Goal: Transaction & Acquisition: Purchase product/service

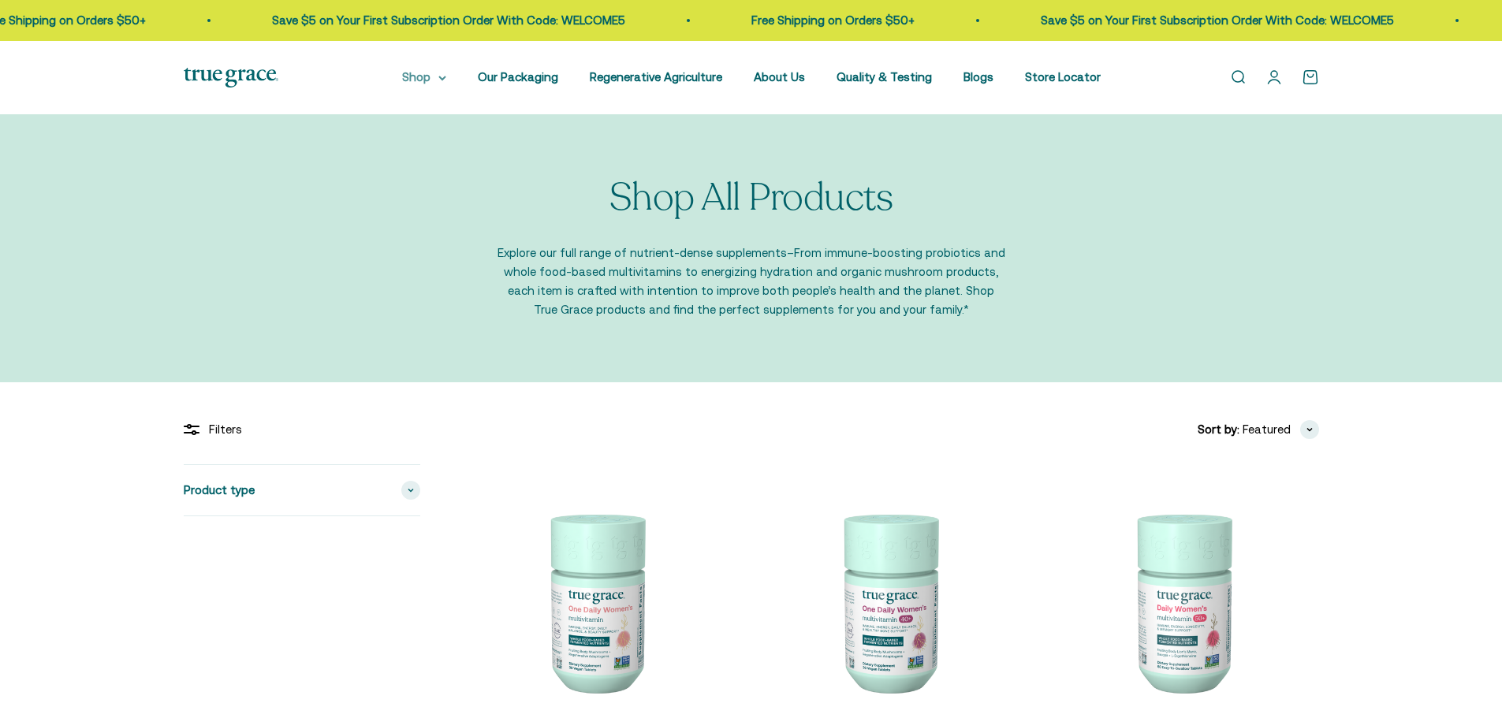
click at [460, 71] on nav "Shop Multivitamins Women's Multivitamin Women's 40+ Multivitamin Men's Multivit…" at bounding box center [751, 77] width 699 height 19
click at [446, 72] on summary "Shop" at bounding box center [424, 77] width 44 height 19
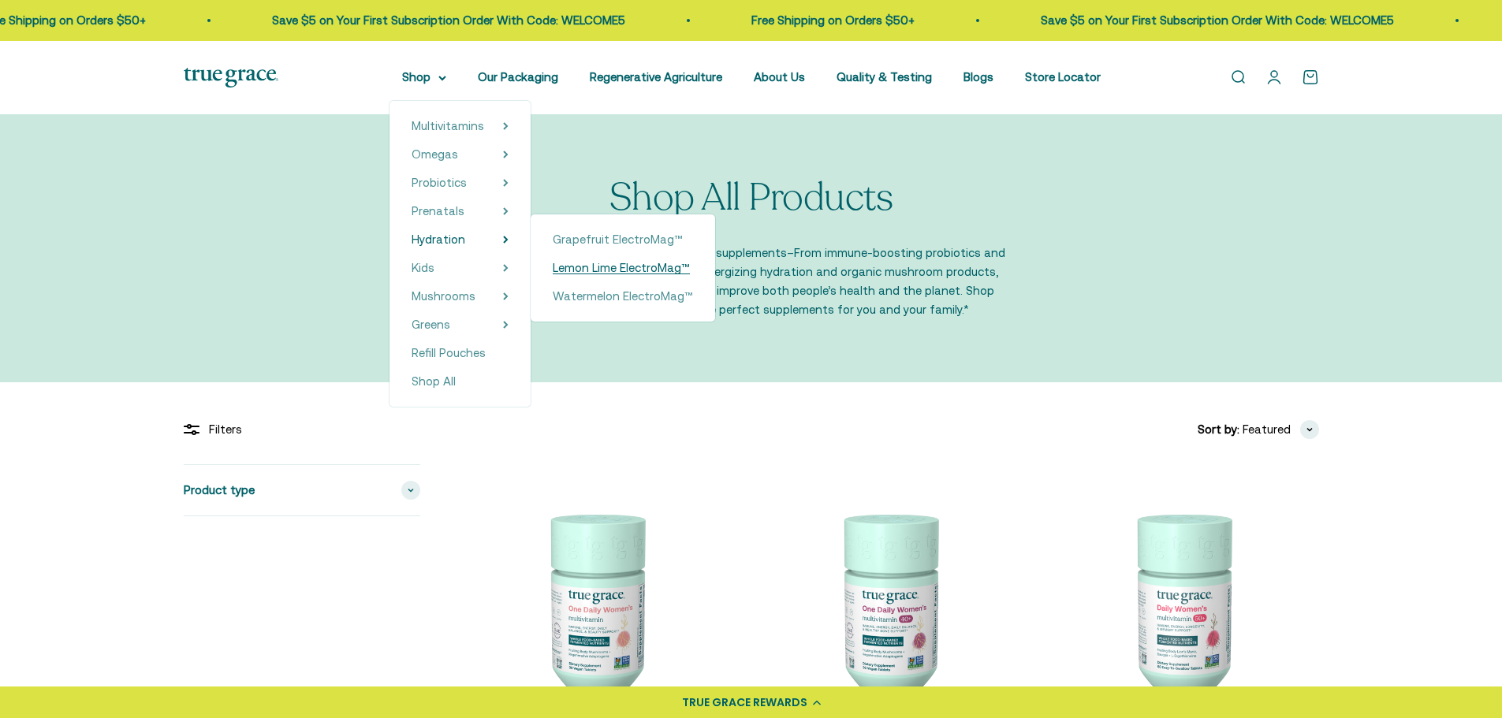
click at [604, 267] on span "Lemon Lime ElectroMag™" at bounding box center [621, 267] width 137 height 13
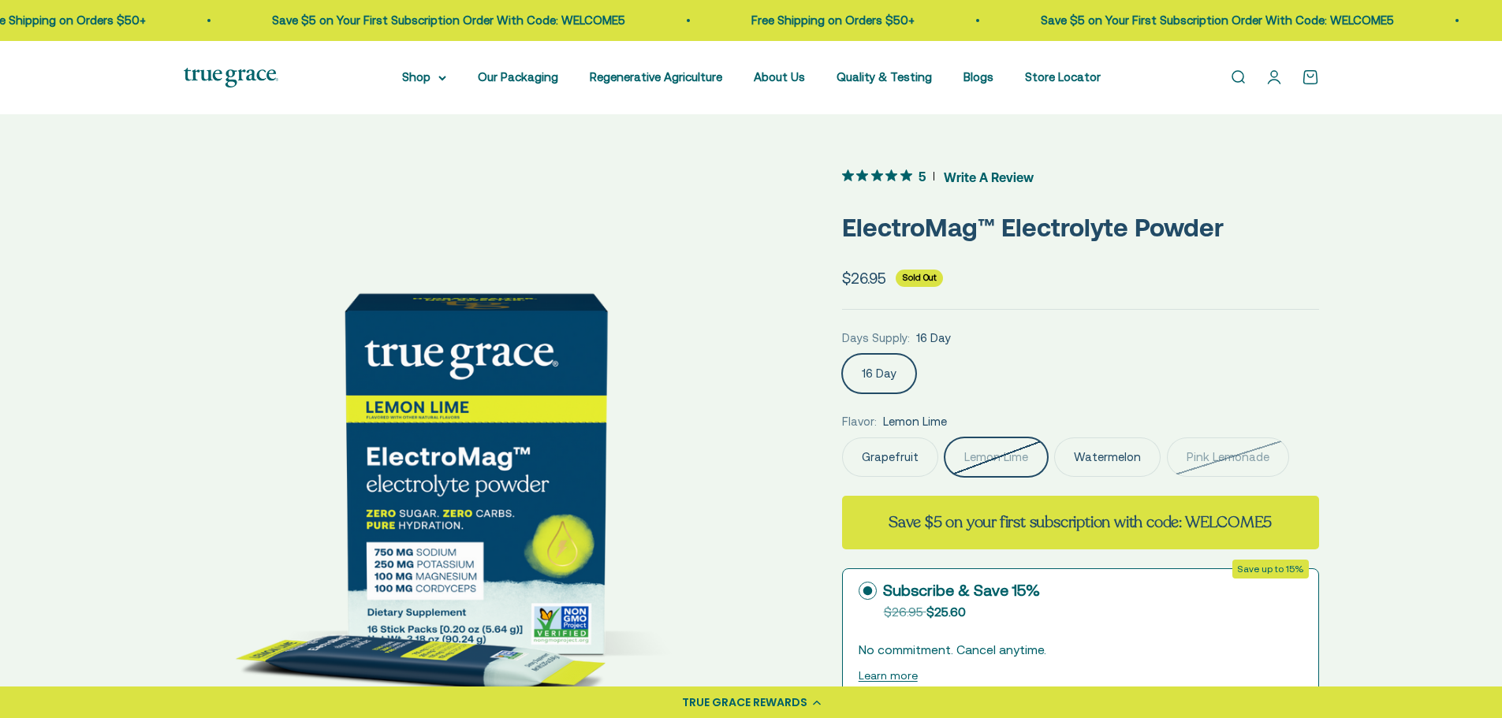
click at [1206, 447] on label "Pink Lemonade" at bounding box center [1228, 457] width 122 height 39
click at [842, 438] on input "Pink Lemonade" at bounding box center [842, 437] width 1 height 1
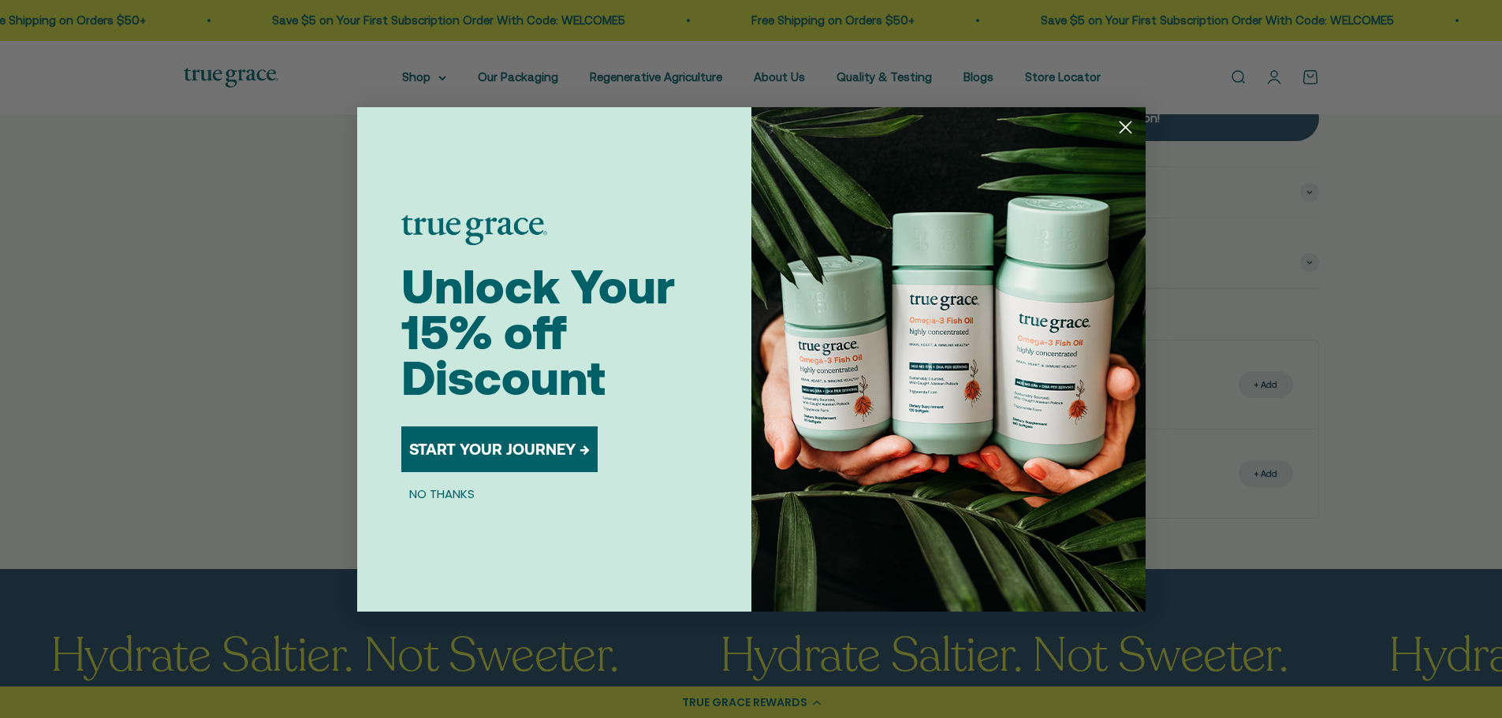
scroll to position [868, 0]
click at [1119, 127] on circle "Close dialog" at bounding box center [1125, 127] width 26 height 26
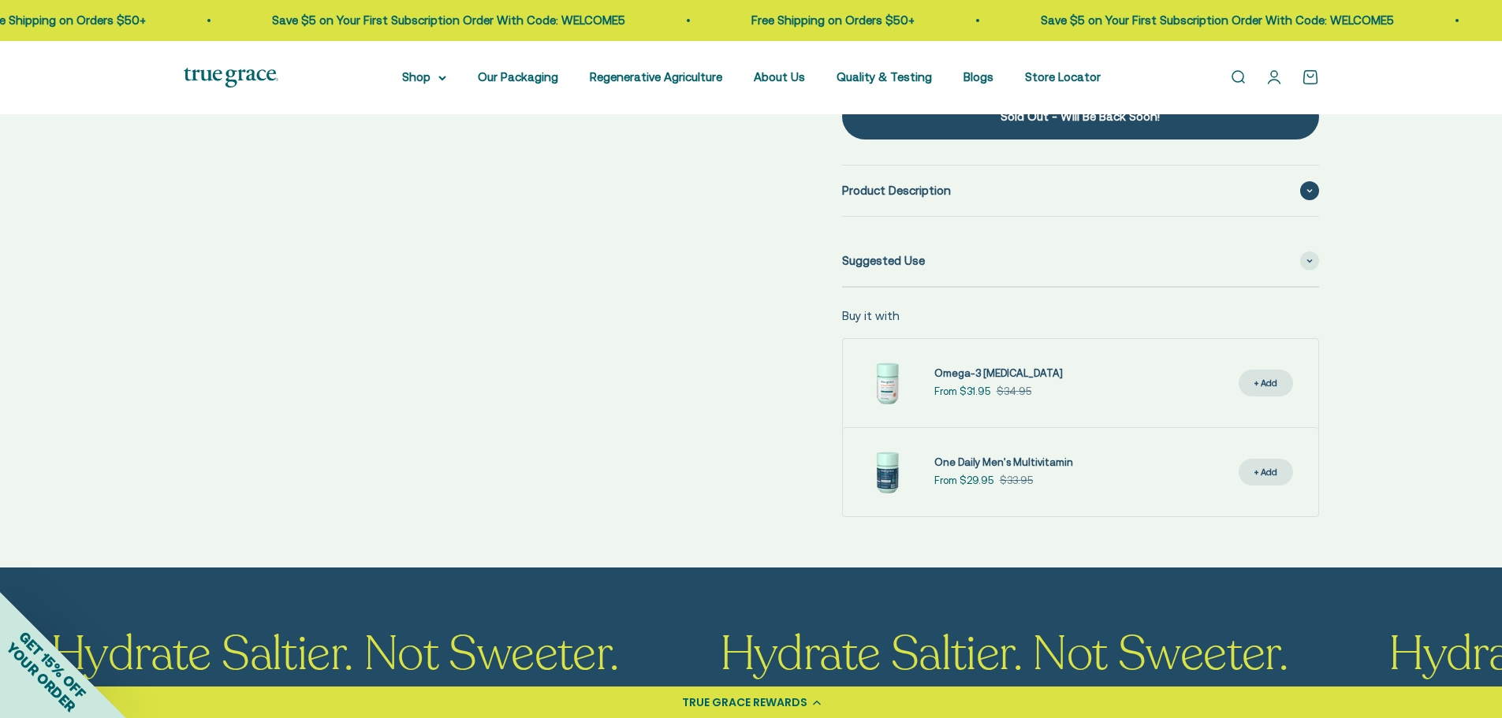
click at [913, 196] on span "Product Description" at bounding box center [896, 190] width 109 height 19
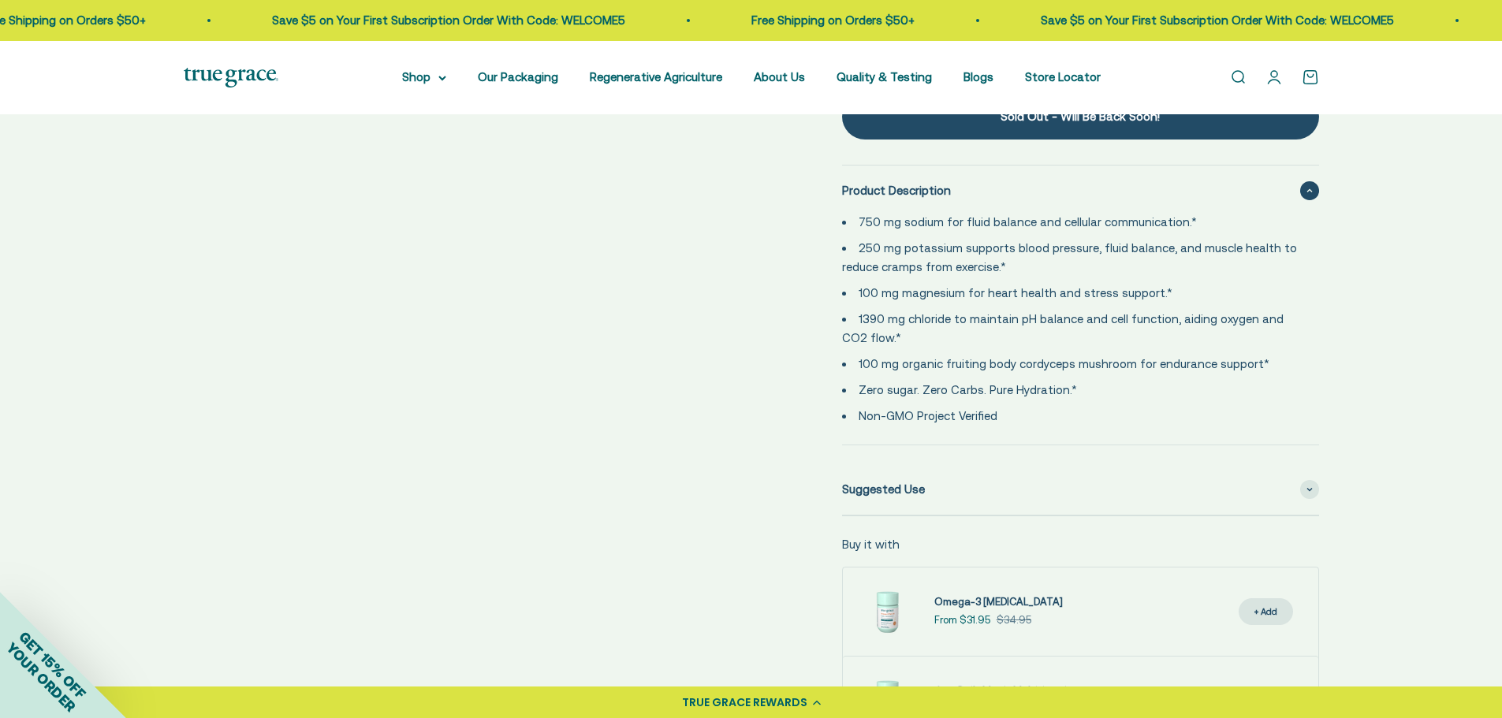
click at [1016, 416] on li "Non-GMO Project Verified" at bounding box center [1071, 416] width 458 height 19
